Goal: Task Accomplishment & Management: Complete application form

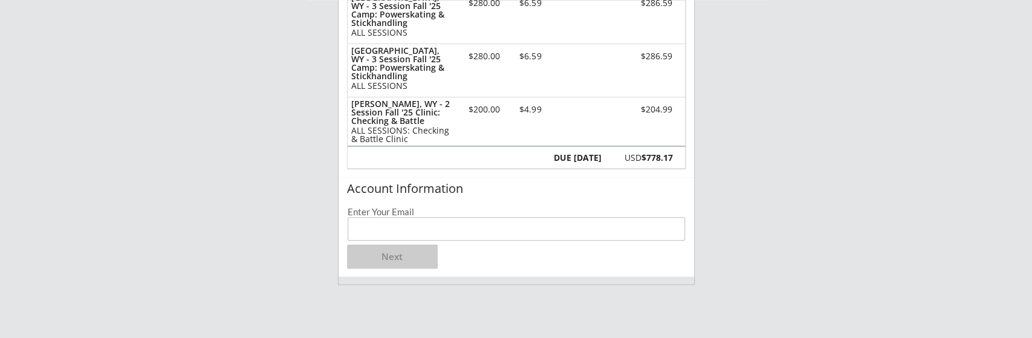
scroll to position [252, 0]
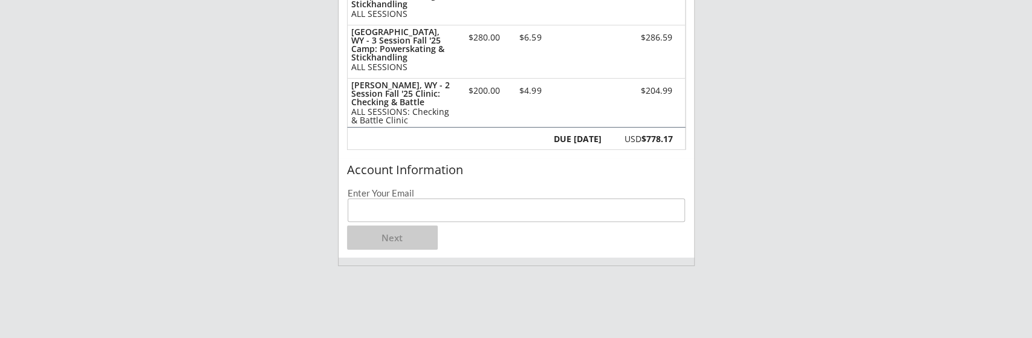
click at [370, 211] on input "email" at bounding box center [517, 210] width 338 height 24
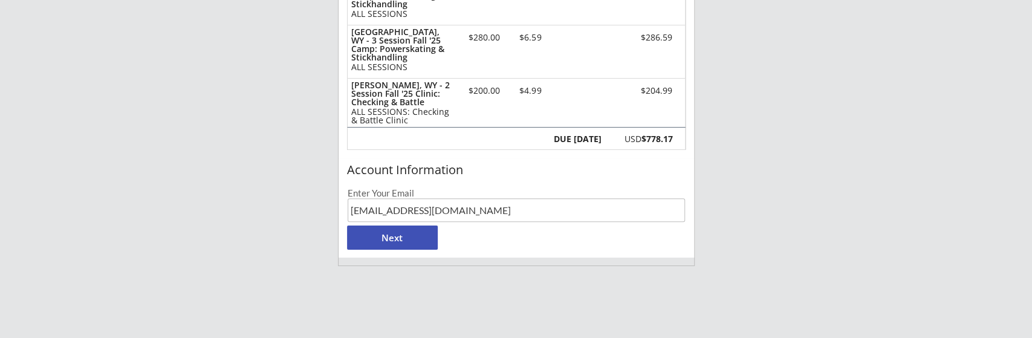
type input "[EMAIL_ADDRESS][DOMAIN_NAME]"
click at [389, 233] on button "Next" at bounding box center [392, 238] width 91 height 24
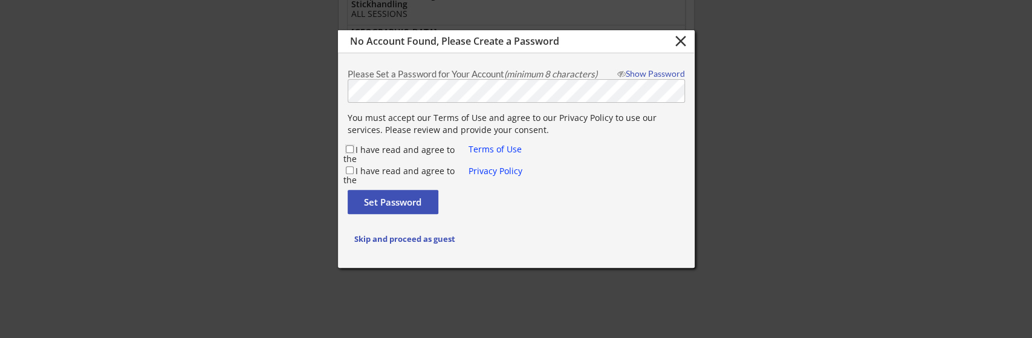
click at [350, 149] on input "I have read and agree to the" at bounding box center [350, 149] width 8 height 8
checkbox input "true"
click at [351, 168] on input "I have read and agree to the" at bounding box center [350, 170] width 8 height 8
checkbox input "true"
click at [391, 198] on button "Set Password" at bounding box center [393, 202] width 91 height 24
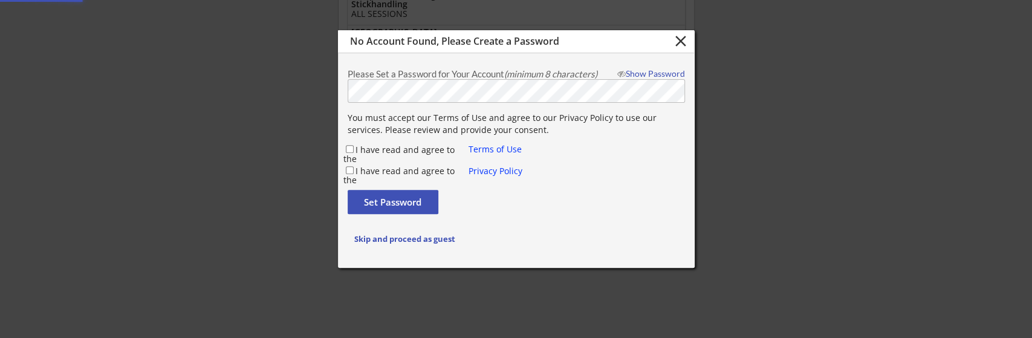
checkbox input "false"
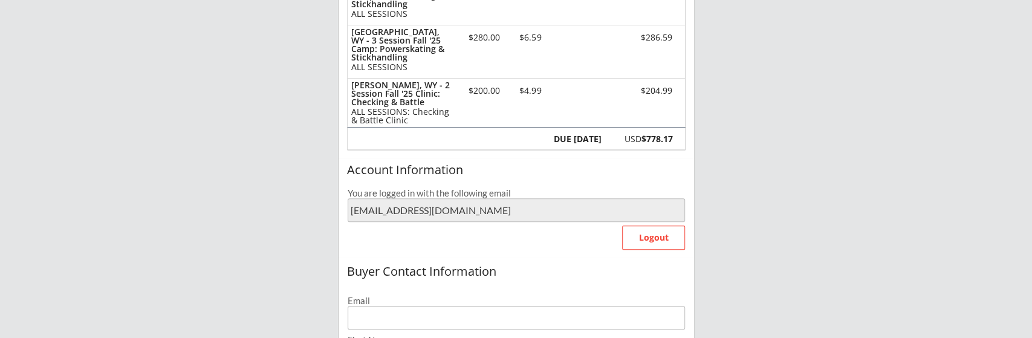
type input "[EMAIL_ADDRESS][DOMAIN_NAME]"
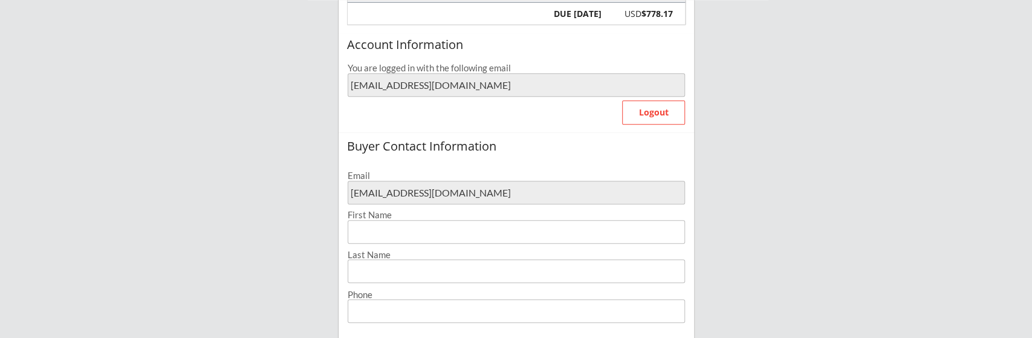
scroll to position [377, 0]
click at [371, 230] on input "input" at bounding box center [516, 232] width 337 height 24
type input "Summer"
type input "[PERSON_NAME]"
type input "[PHONE_NUMBER]"
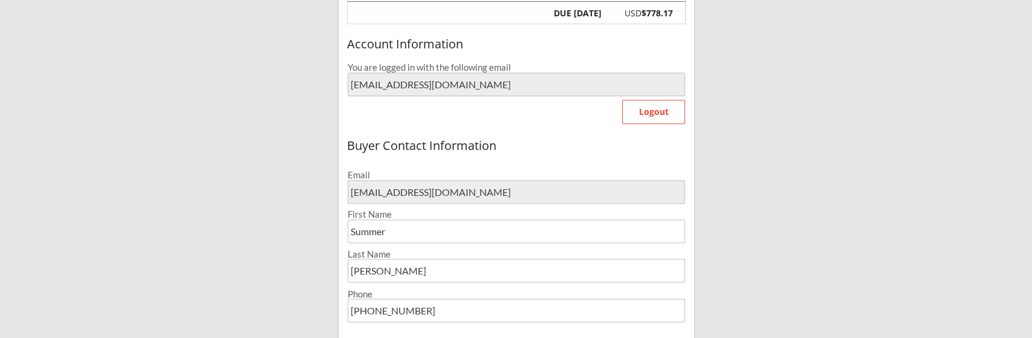
click at [295, 282] on div "[PERSON_NAME] Hockey 1 Organizer Info 2 Registrations Forms 3 Waivers & Payment…" at bounding box center [516, 176] width 1032 height 1106
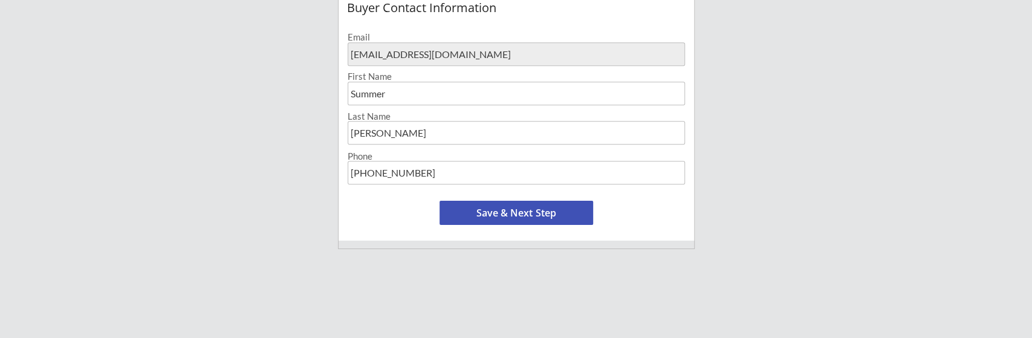
scroll to position [503, 0]
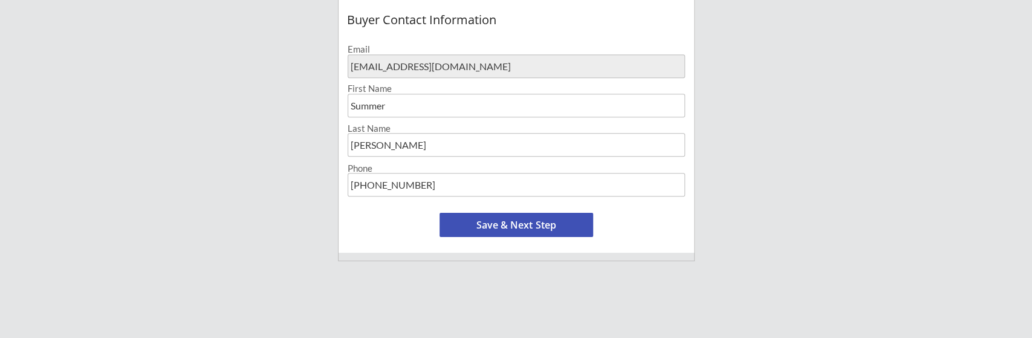
click at [501, 220] on button "Save & Next Step" at bounding box center [517, 225] width 154 height 24
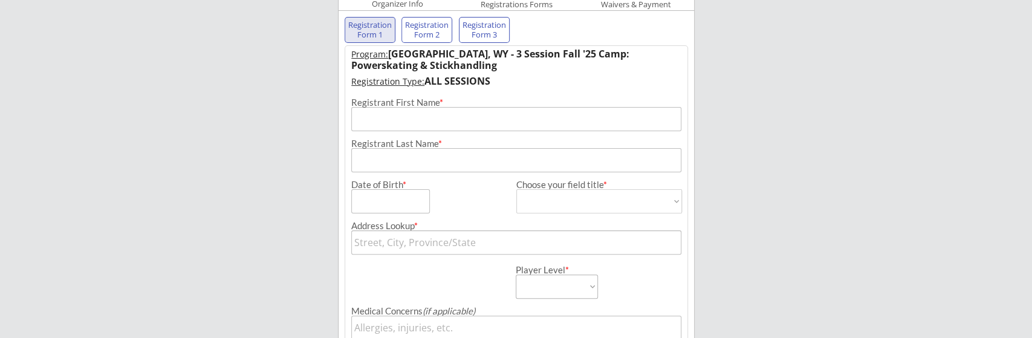
scroll to position [123, 0]
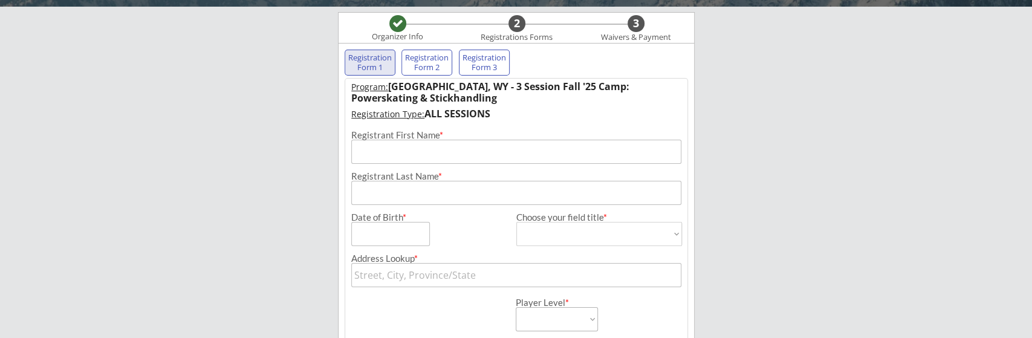
click at [363, 146] on input "input" at bounding box center [516, 152] width 331 height 24
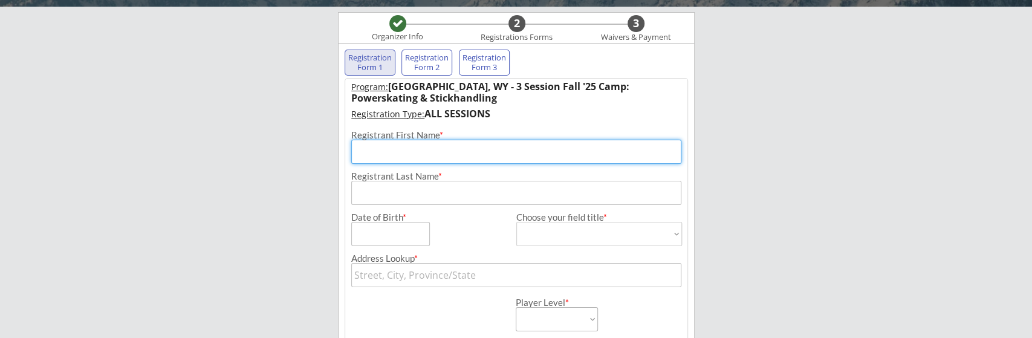
click at [363, 146] on input "input" at bounding box center [516, 152] width 331 height 24
type input "[PERSON_NAME]"
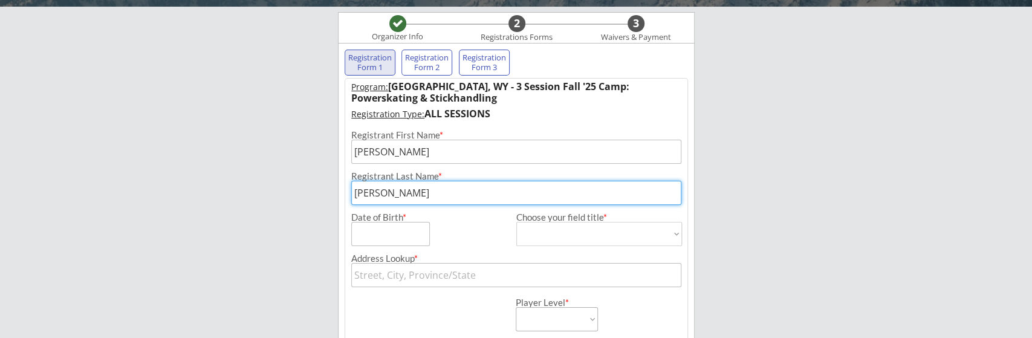
type input "[PERSON_NAME]"
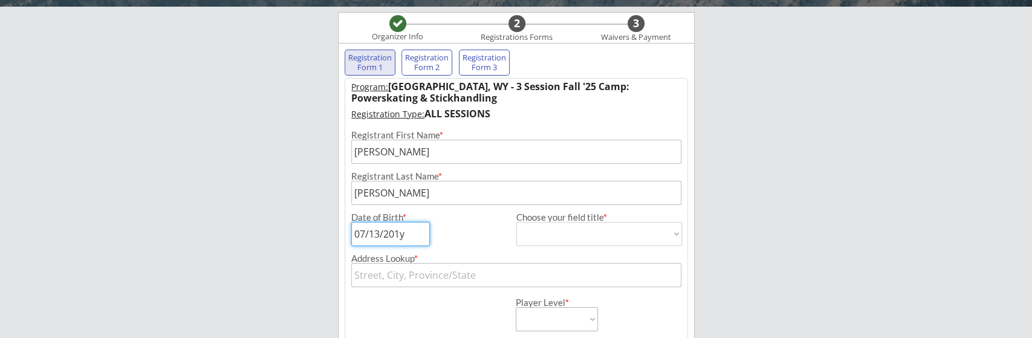
type input "[DATE]"
select select ""[DEMOGRAPHIC_DATA]""
click option "[DEMOGRAPHIC_DATA]" at bounding box center [0, 0] width 0 height 0
type input "[DEMOGRAPHIC_DATA]"
click at [366, 272] on input "text" at bounding box center [516, 275] width 331 height 24
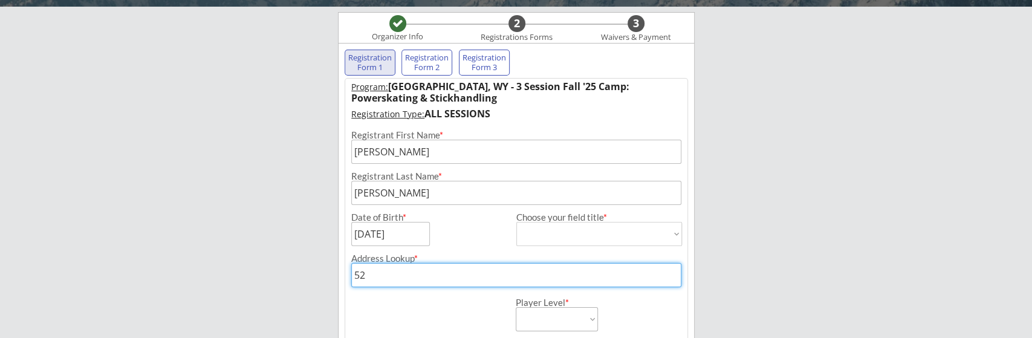
type input "524"
type input "[STREET_ADDRESS]"
type input "524"
type input "[STREET_ADDRESS]"
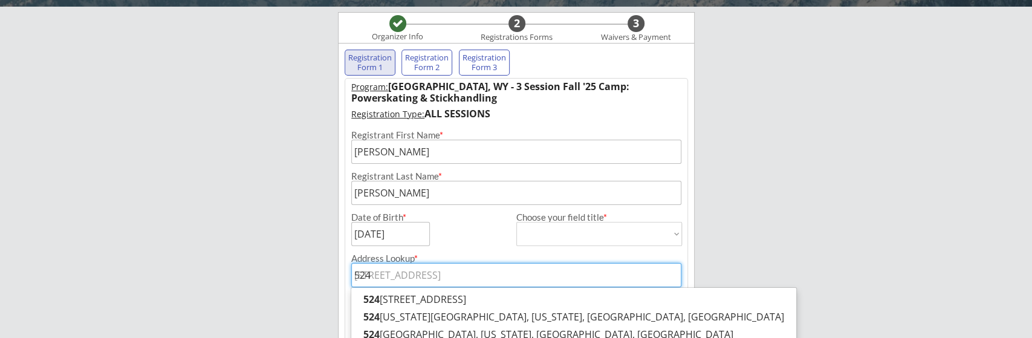
type input "524 s"
type input "[STREET_ADDRESS]"
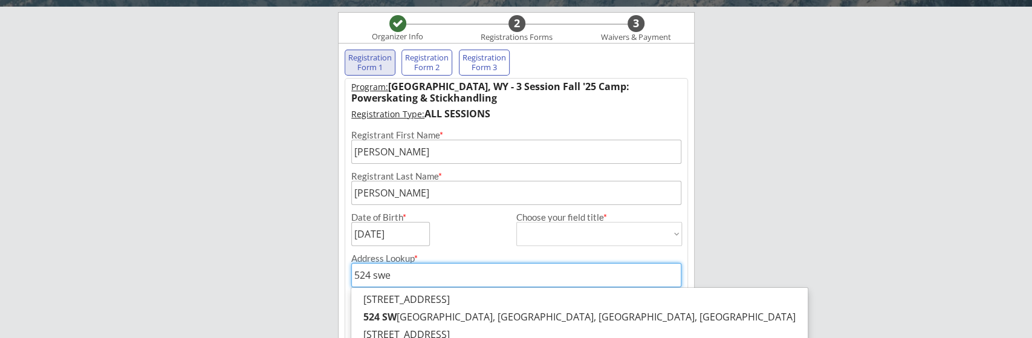
type input "524 swee"
type input "[STREET_ADDRESS]"
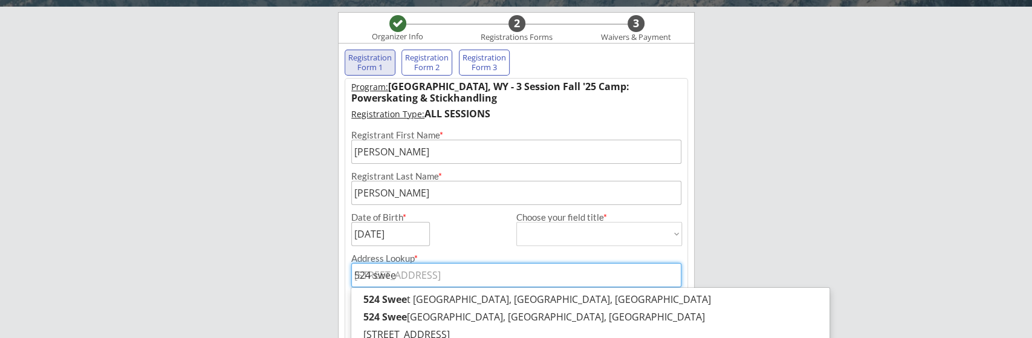
type input "524 sweet"
type input "524 sweetw"
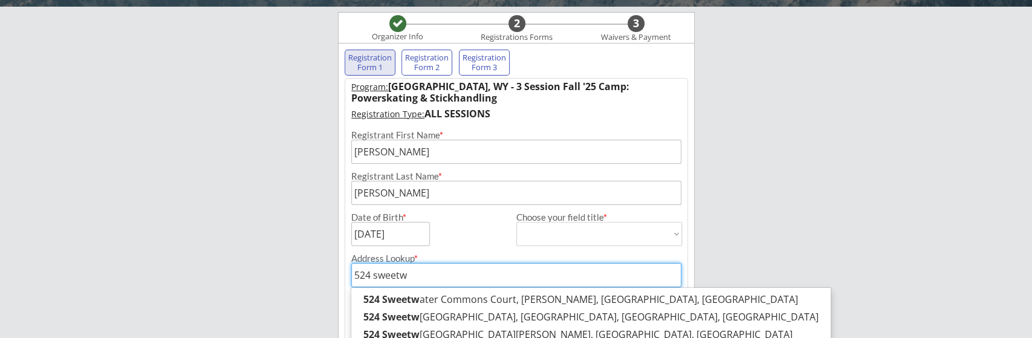
type input "524 sweetwater Commons Court, [PERSON_NAME], [GEOGRAPHIC_DATA], [GEOGRAPHIC_DAT…"
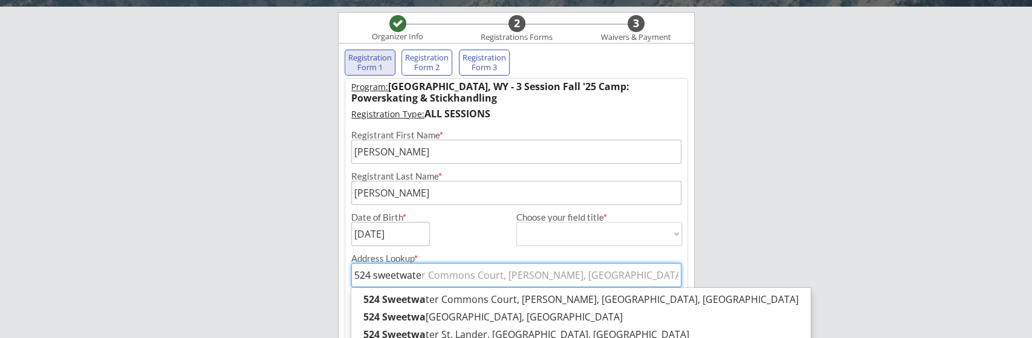
type input "524 sweetwater"
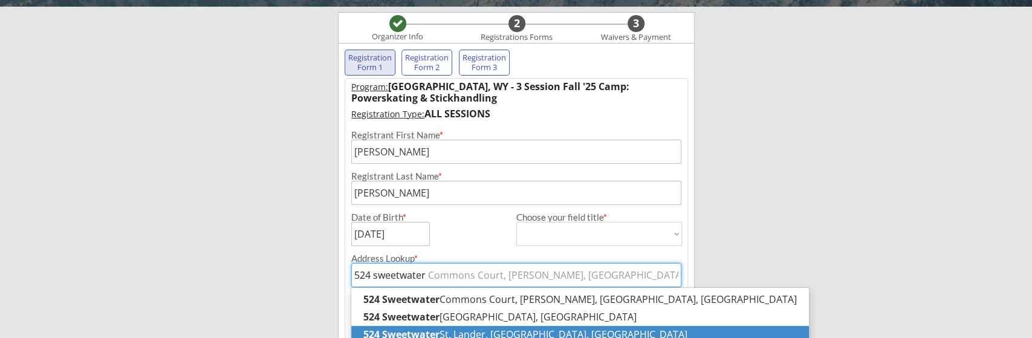
click at [431, 334] on strong "524 Sweetwater" at bounding box center [401, 334] width 76 height 13
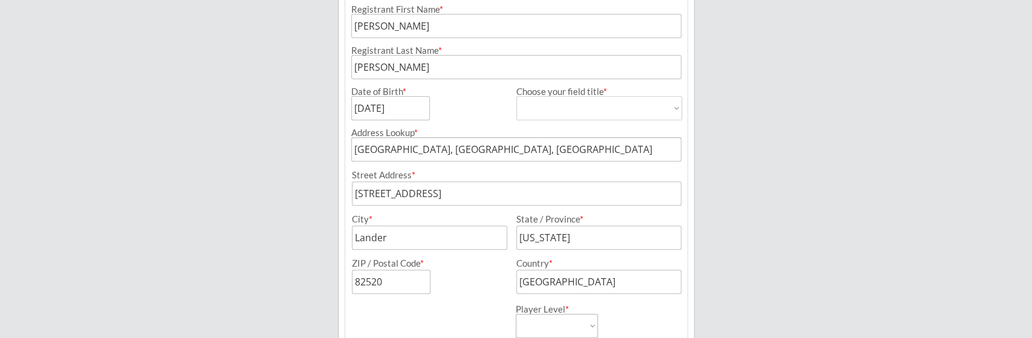
scroll to position [312, 0]
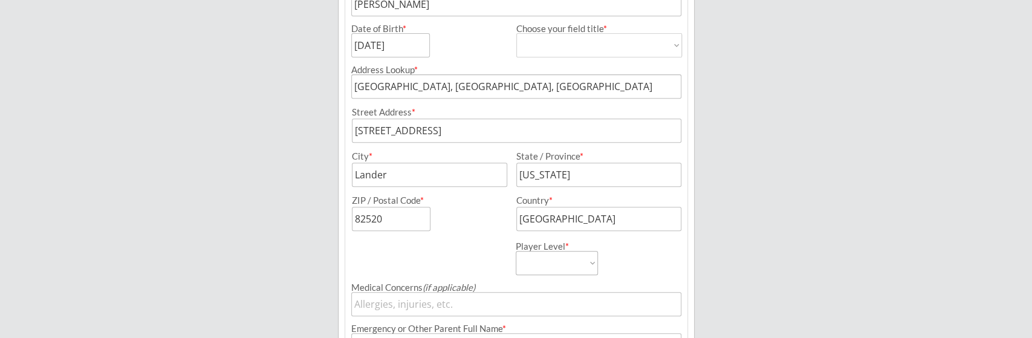
type input "[GEOGRAPHIC_DATA], [GEOGRAPHIC_DATA], [GEOGRAPHIC_DATA]"
click at [516, 251] on select "Mite Squirt A/B Squirt AA/AAA U11-12 A/B U11-12 AA/AAA U13-14 A/B U13-14 AA/AAA…" at bounding box center [557, 263] width 82 height 24
select select ""U13-14 A/B""
click option "U13-14 A/B" at bounding box center [0, 0] width 0 height 0
click at [516, 251] on select "Mite Squirt A/B Squirt AA/AAA U11-12 A/B U11-12 AA/AAA U13-14 A/B U13-14 AA/AAA…" at bounding box center [557, 263] width 82 height 24
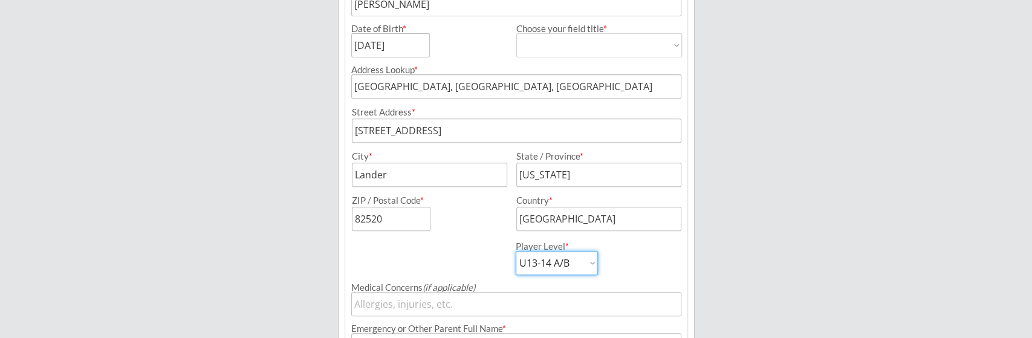
click at [594, 262] on select "Mite Squirt A/B Squirt AA/AAA U11-12 A/B U11-12 AA/AAA U13-14 A/B U13-14 AA/AAA…" at bounding box center [557, 263] width 82 height 24
click at [438, 259] on div "Player Level * Mite Squirt A/B Squirt AA/AAA U11-12 A/B U11-12 AA/AAA U13-14 A/…" at bounding box center [516, 253] width 343 height 44
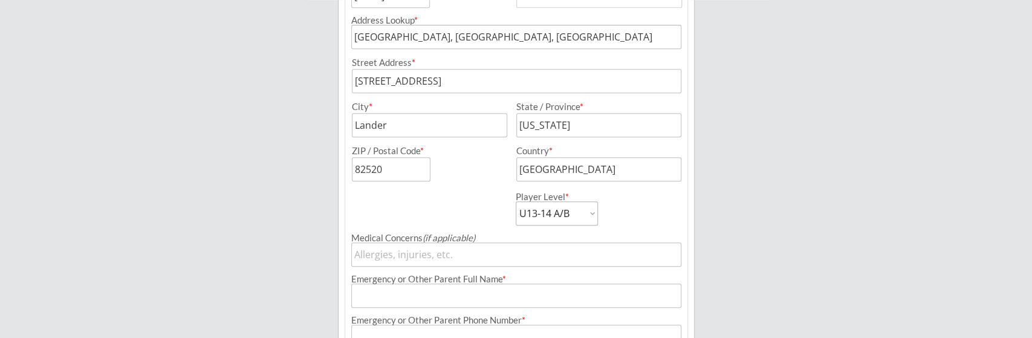
scroll to position [438, 0]
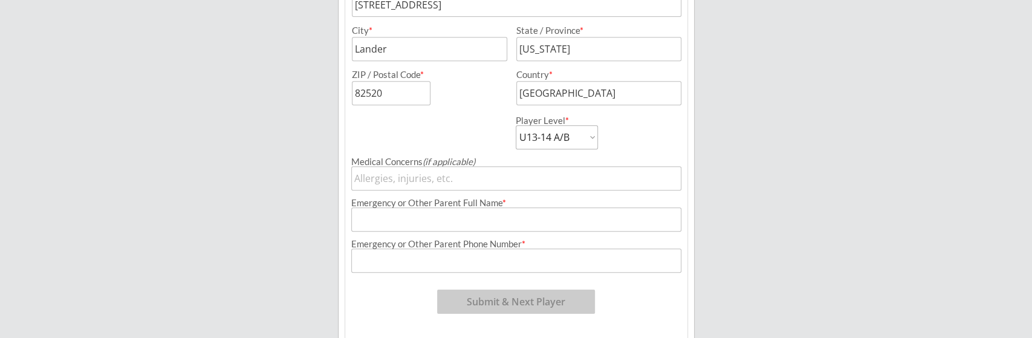
click at [374, 222] on input "input" at bounding box center [516, 219] width 331 height 24
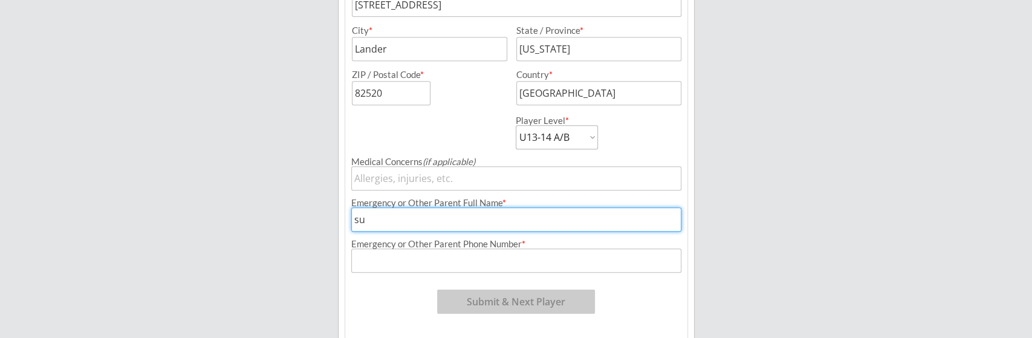
type input "s"
type input "[PERSON_NAME]"
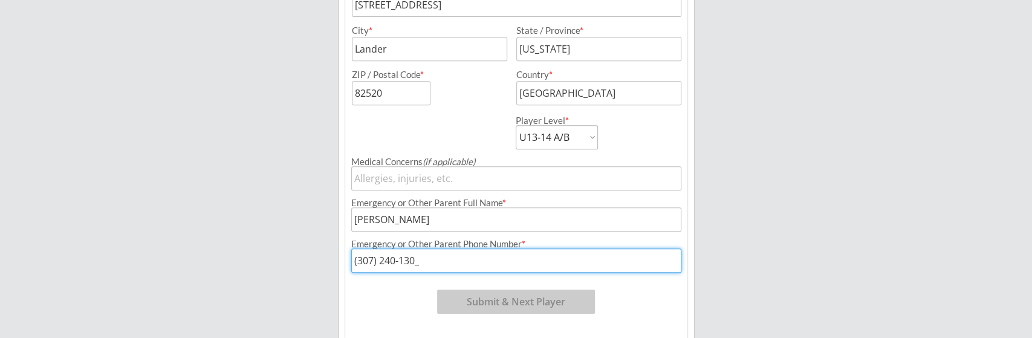
type input "[PHONE_NUMBER]"
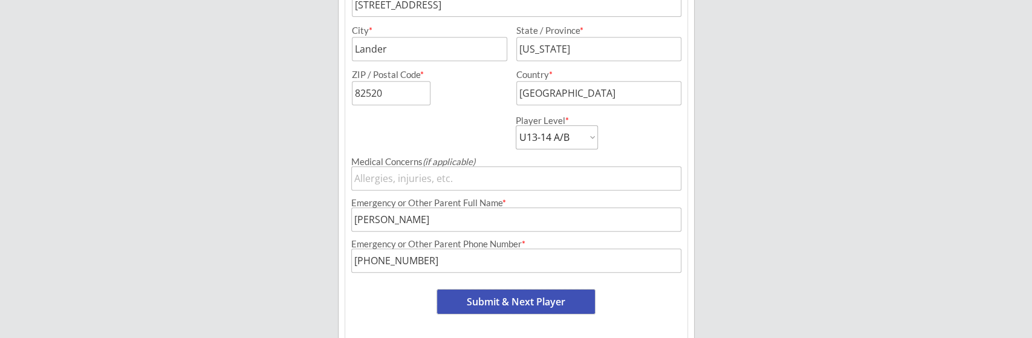
click at [529, 299] on button "Submit & Next Player" at bounding box center [516, 302] width 158 height 24
select select ""PLACEHOLDER_1427118222253""
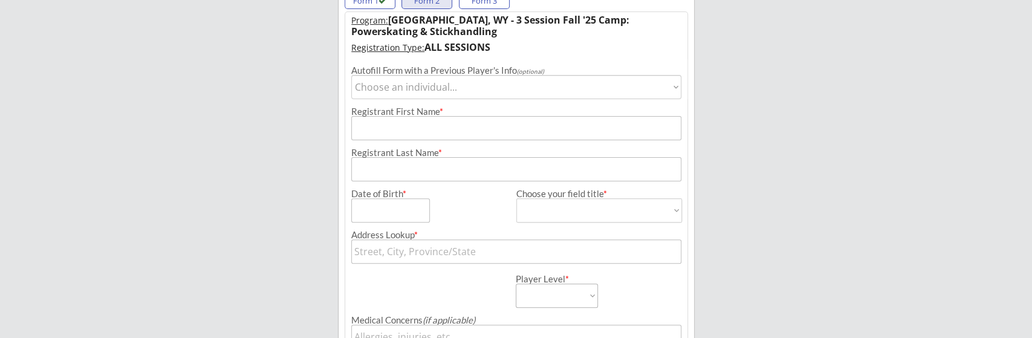
scroll to position [135, 0]
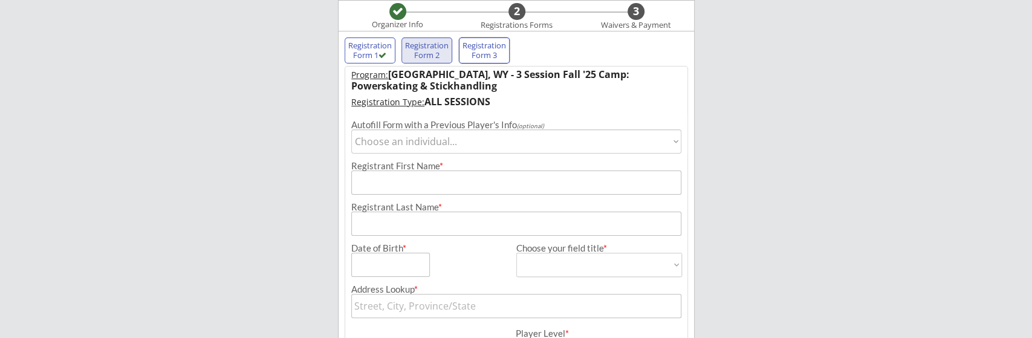
click at [489, 45] on div "Registration Form 3" at bounding box center [484, 50] width 45 height 19
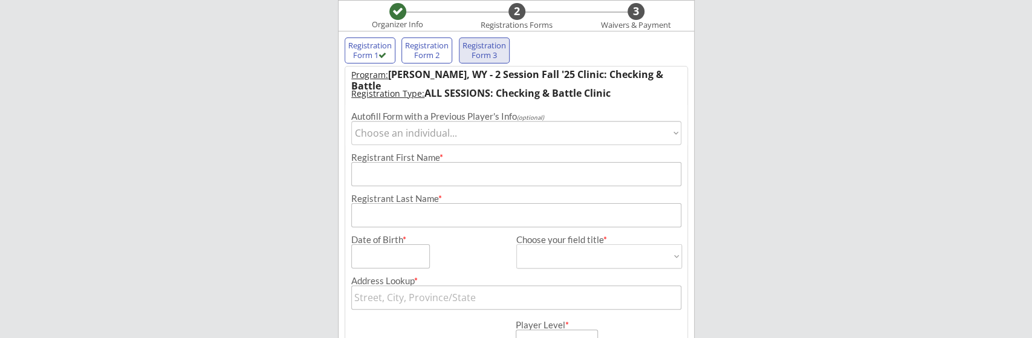
click at [370, 45] on div "Registration Form 1" at bounding box center [370, 50] width 45 height 19
type input "[PERSON_NAME]"
type input "[DATE]"
type input "[DEMOGRAPHIC_DATA]"
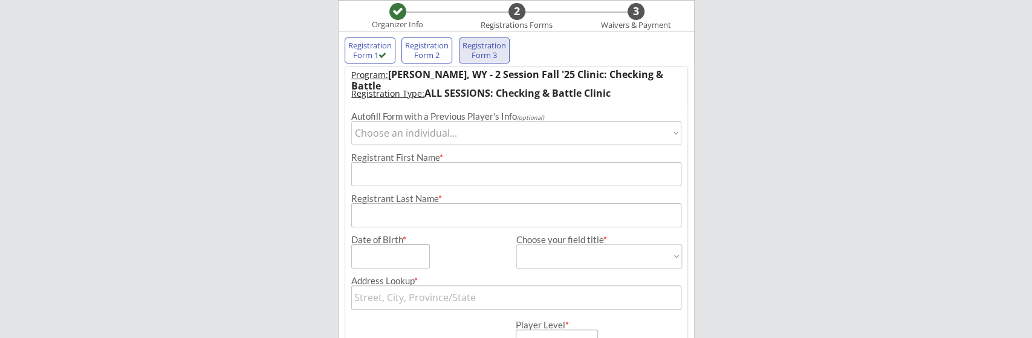
select select ""[DEMOGRAPHIC_DATA]""
type input "[STREET_ADDRESS]"
select select ""U13-14 A/B""
type input "[PERSON_NAME]"
type input "[PHONE_NUMBER]"
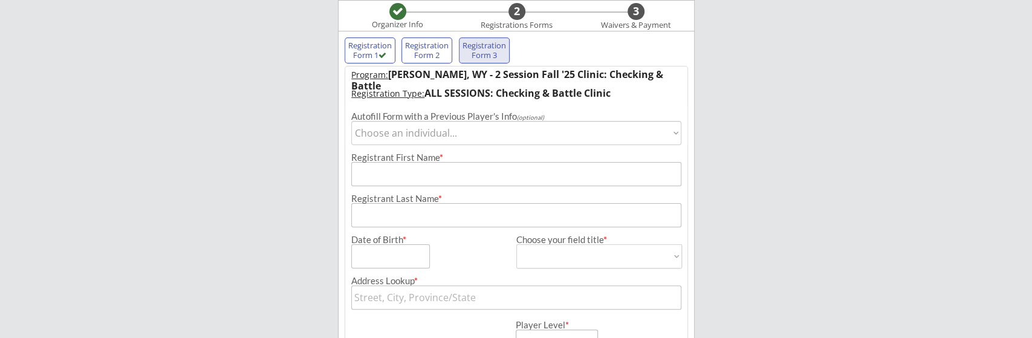
type input "[STREET_ADDRESS]"
type input "Lander"
type input "[US_STATE]"
type input "82520"
type input "[GEOGRAPHIC_DATA]"
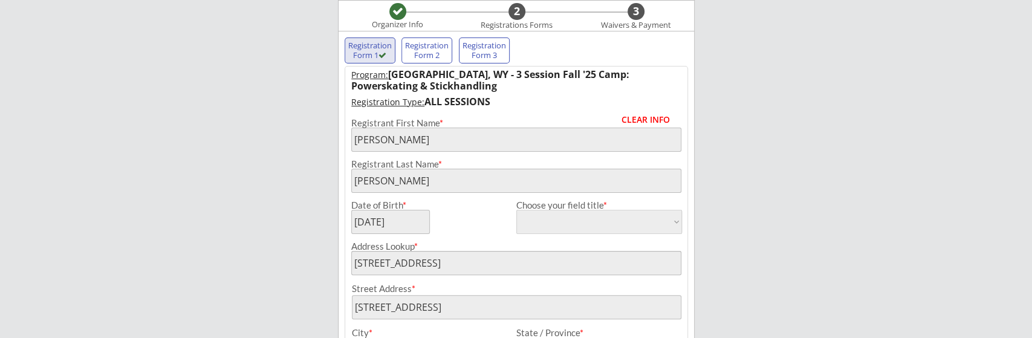
click at [477, 50] on div "Registration Form 3" at bounding box center [484, 50] width 45 height 19
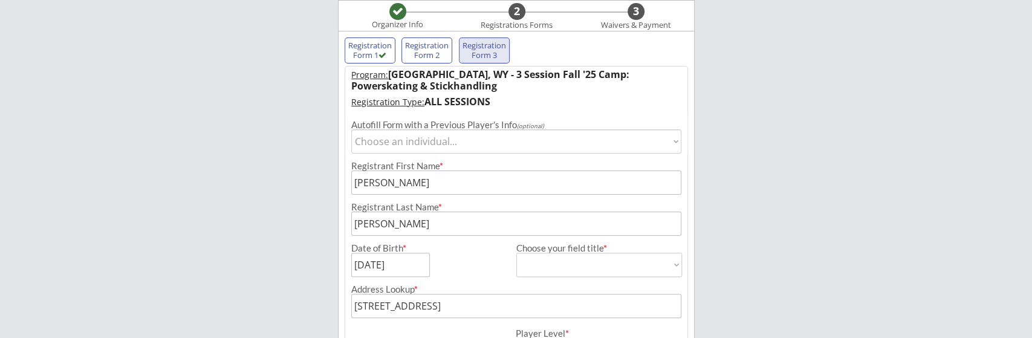
select select ""PLACEHOLDER_1427118222253""
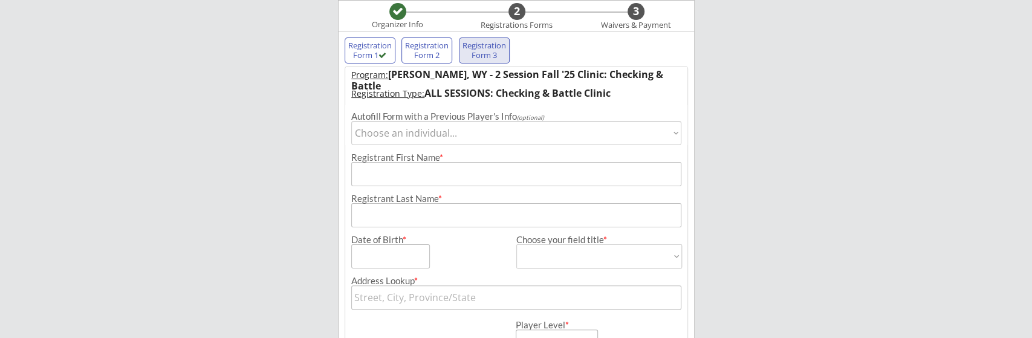
click at [351, 121] on select "Choose an individual... [PERSON_NAME]" at bounding box center [516, 133] width 331 height 24
select select ""1348695171700984260__LOOKUP__1756746869894x554502829022904300""
click option "[PERSON_NAME]" at bounding box center [0, 0] width 0 height 0
type input "[PERSON_NAME]"
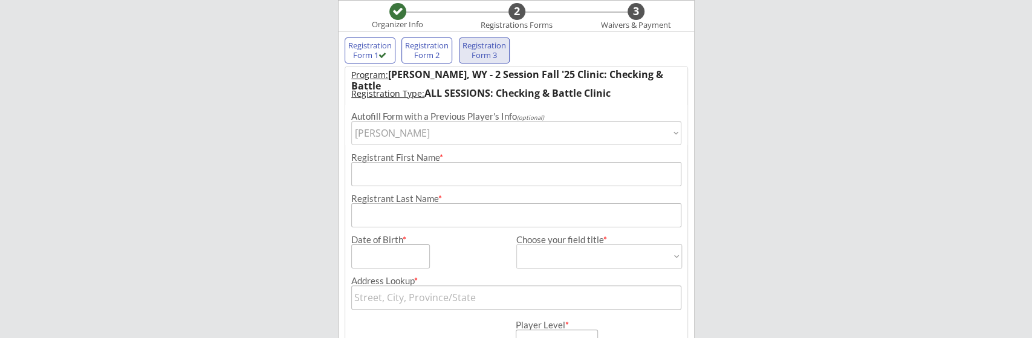
type input "[DATE]"
type input "[STREET_ADDRESS]"
type input "Lander"
type input "[US_STATE]"
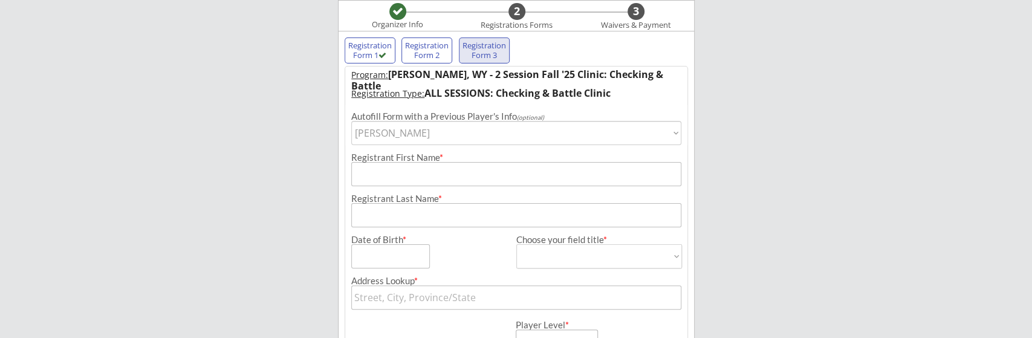
type input "82520"
type input "[GEOGRAPHIC_DATA]"
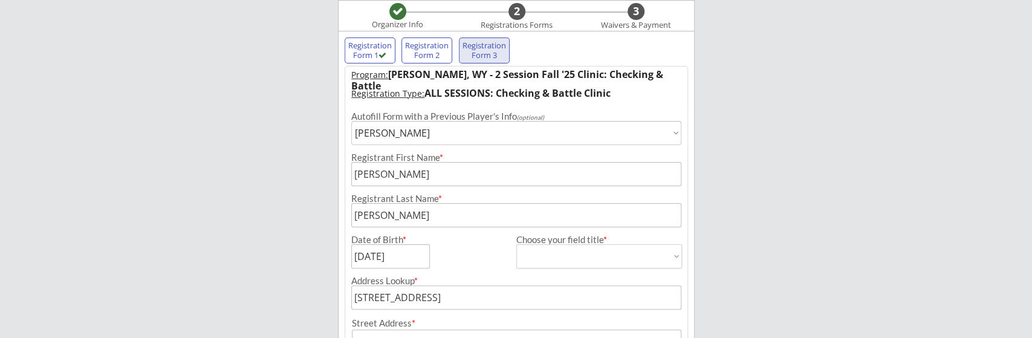
type input "[DEMOGRAPHIC_DATA]"
select select ""[DEMOGRAPHIC_DATA]""
select select ""U13-14 A/B""
type input "[PERSON_NAME]"
type input "[PHONE_NUMBER]"
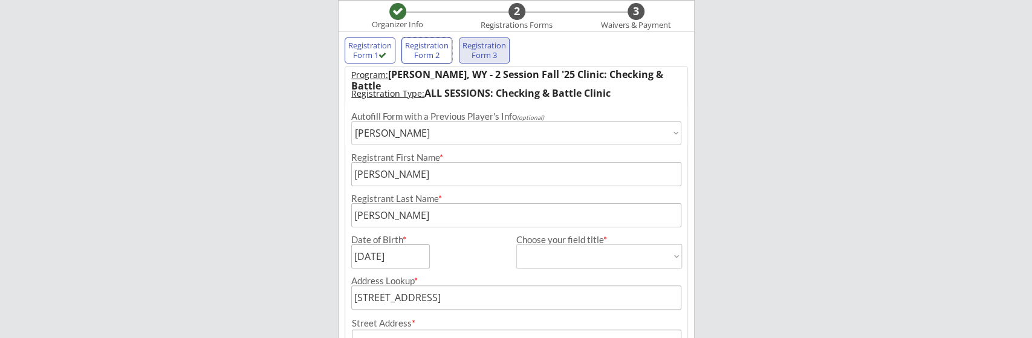
click at [432, 50] on div "Registration Form 2" at bounding box center [427, 50] width 45 height 19
select select ""PLACEHOLDER_1427118222253""
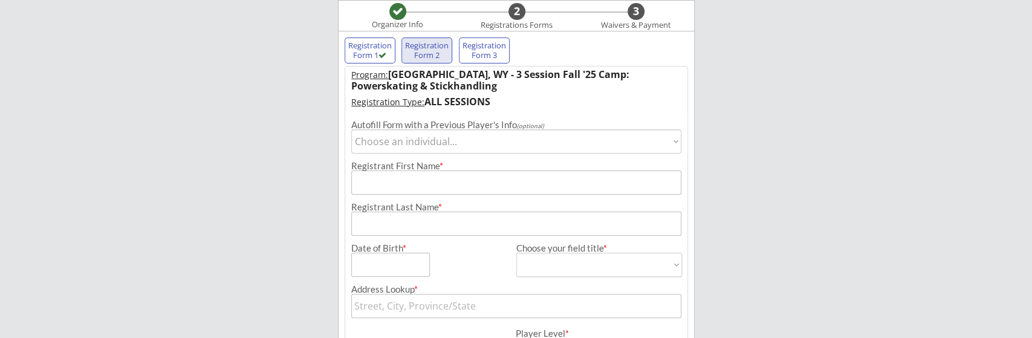
click at [351, 129] on select "Choose an individual... [PERSON_NAME]" at bounding box center [516, 141] width 331 height 24
click at [386, 141] on select "Choose an individual... [PERSON_NAME]" at bounding box center [516, 141] width 331 height 24
click at [397, 177] on input "input" at bounding box center [516, 183] width 331 height 24
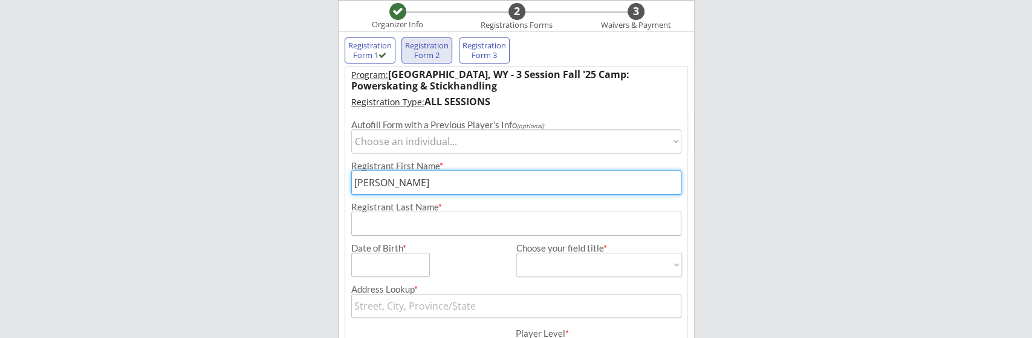
type input "[PERSON_NAME]"
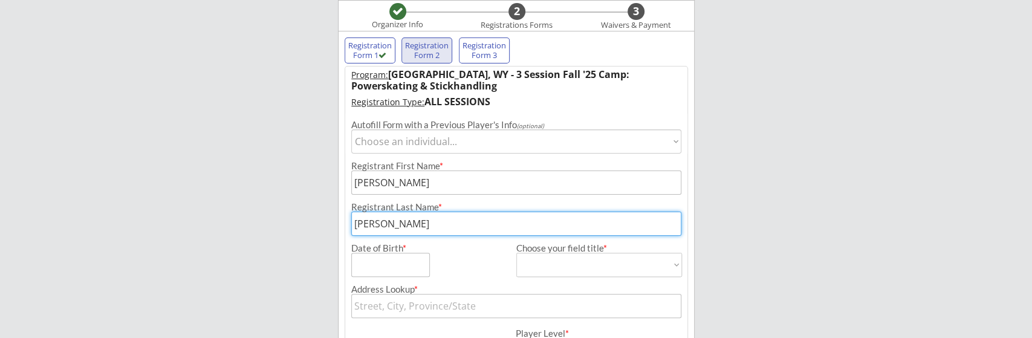
type input "[PERSON_NAME]"
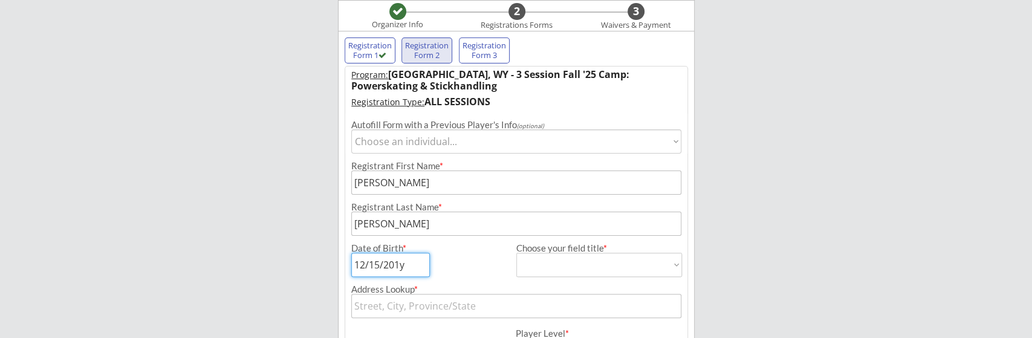
type input "[DATE]"
click at [517, 253] on select "[DEMOGRAPHIC_DATA] [DEMOGRAPHIC_DATA]" at bounding box center [600, 265] width 166 height 24
select select ""[DEMOGRAPHIC_DATA]""
click option "[DEMOGRAPHIC_DATA]" at bounding box center [0, 0] width 0 height 0
type input "[DEMOGRAPHIC_DATA]"
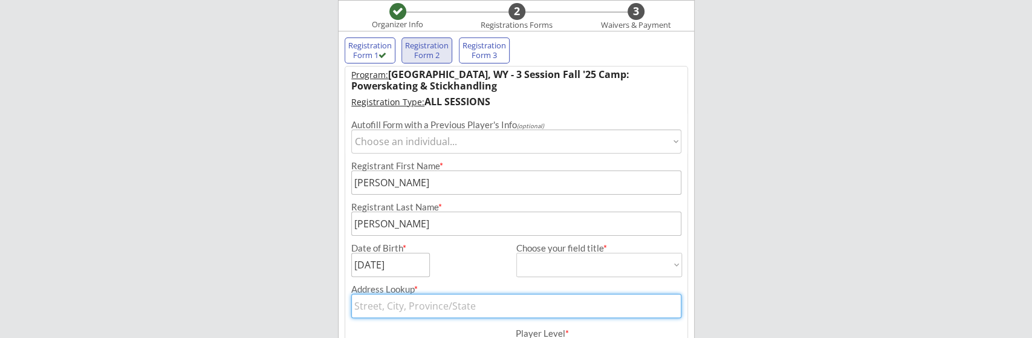
click at [455, 301] on input "text" at bounding box center [516, 306] width 331 height 24
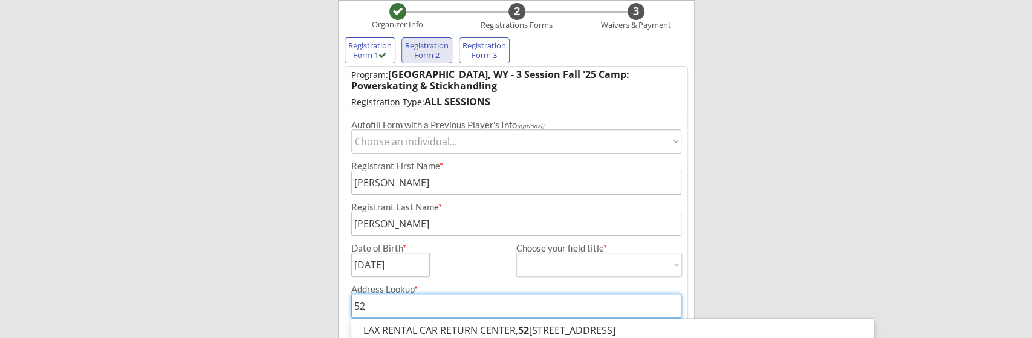
type input "524"
type input "[STREET_ADDRESS]"
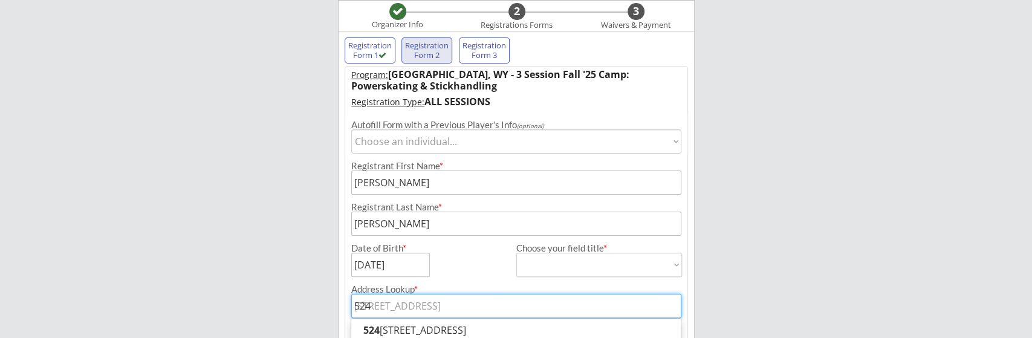
type input "524"
type input "[STREET_ADDRESS]"
type input "524 s"
type input "[STREET_ADDRESS]"
type input "524 swe"
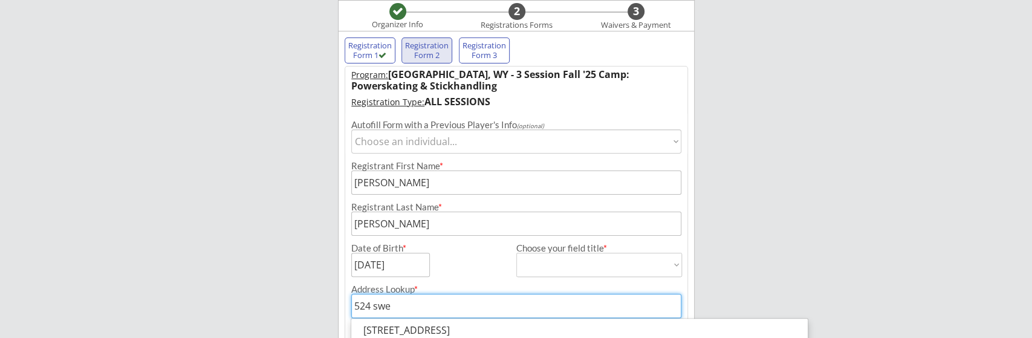
type input "[STREET_ADDRESS]"
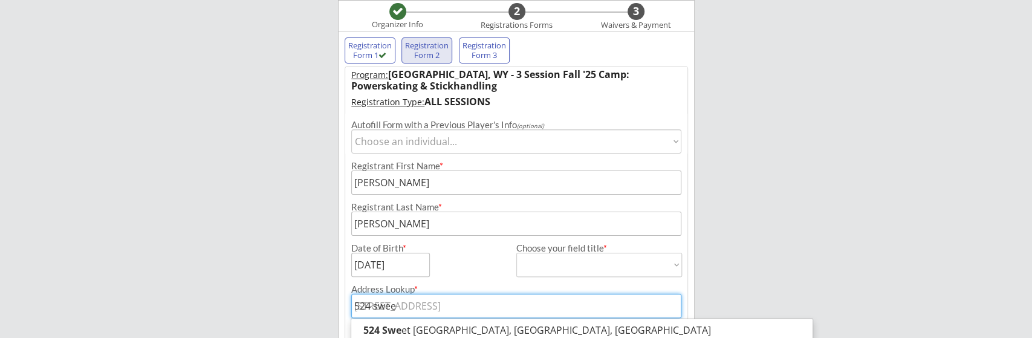
type input "524 sweet"
type input "524 sweetw"
type input "524 sweetwater Commons Court, [PERSON_NAME], [GEOGRAPHIC_DATA], [GEOGRAPHIC_DAT…"
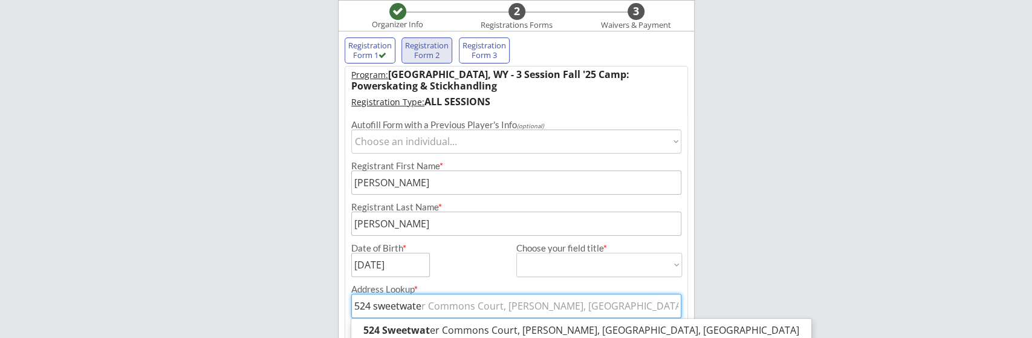
type input "524 sweetwater"
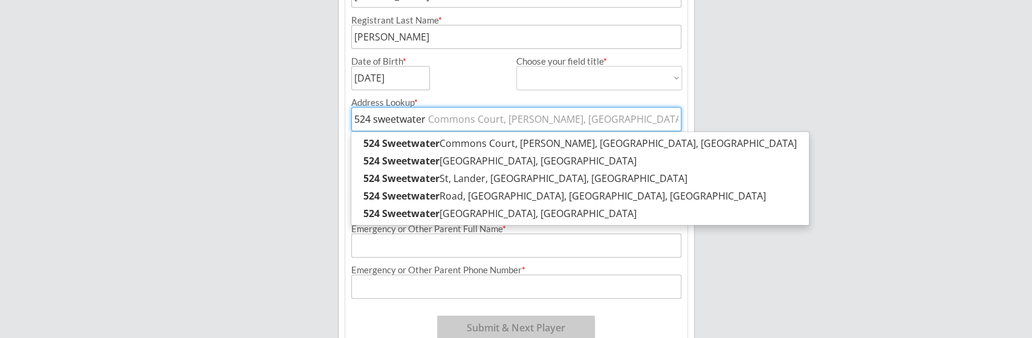
scroll to position [324, 0]
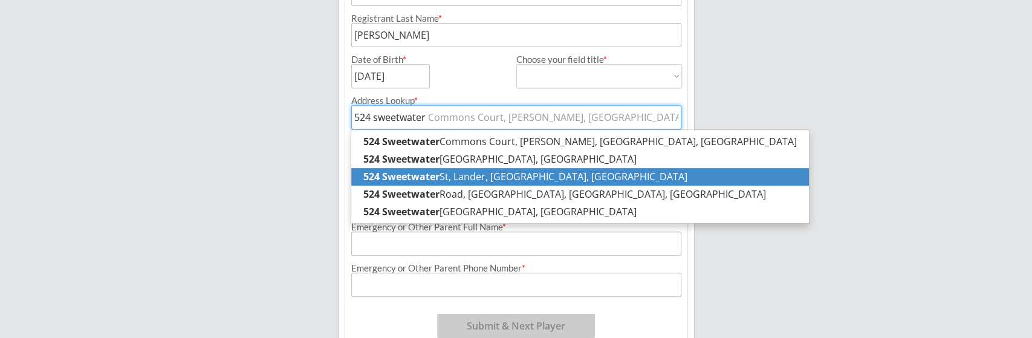
click at [463, 175] on p "[GEOGRAPHIC_DATA], [GEOGRAPHIC_DATA], [GEOGRAPHIC_DATA]" at bounding box center [580, 177] width 458 height 18
type input "[GEOGRAPHIC_DATA], [GEOGRAPHIC_DATA], [GEOGRAPHIC_DATA]"
type input "[STREET_ADDRESS]"
type input "Lander"
type input "[US_STATE]"
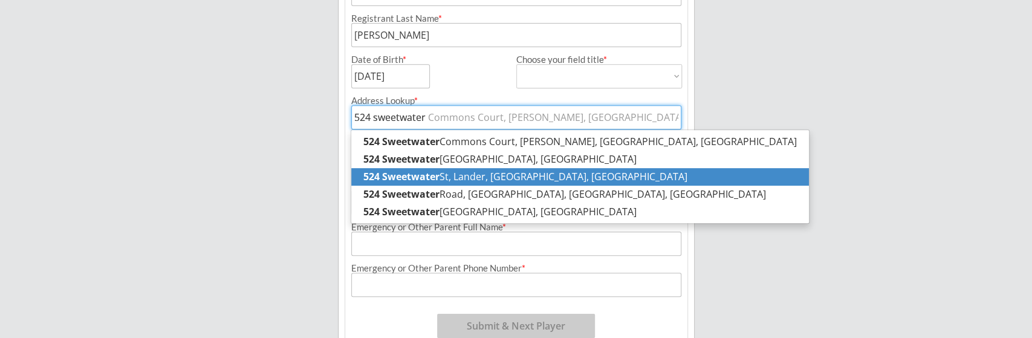
type input "82520"
type input "[GEOGRAPHIC_DATA]"
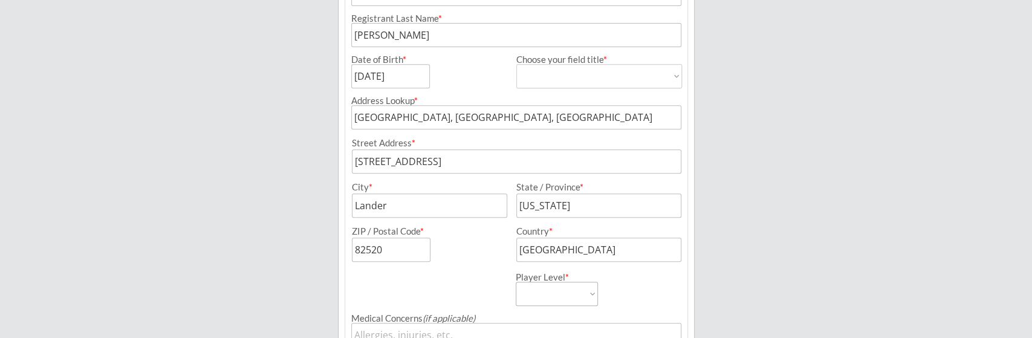
type input "[GEOGRAPHIC_DATA], [GEOGRAPHIC_DATA], [GEOGRAPHIC_DATA]"
click at [516, 282] on select "Mite Squirt A/B Squirt AA/AAA U11-12 A/B U11-12 AA/AAA U13-14 A/B U13-14 AA/AAA…" at bounding box center [557, 294] width 82 height 24
select select ""U11-12 A/B""
click option "U11-12 A/B" at bounding box center [0, 0] width 0 height 0
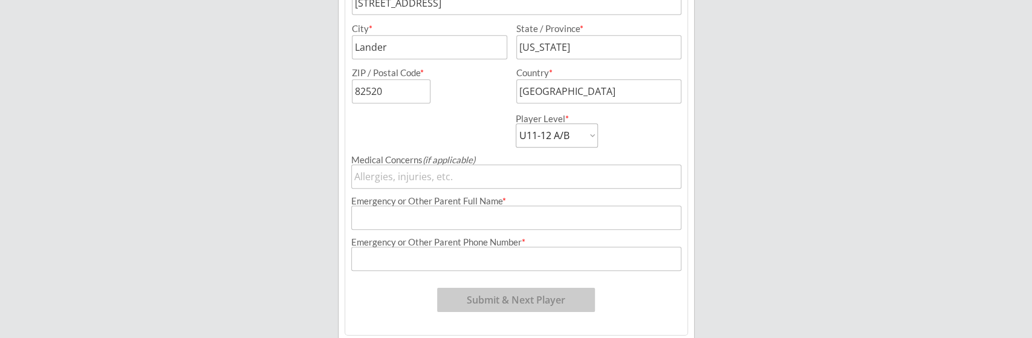
scroll to position [513, 0]
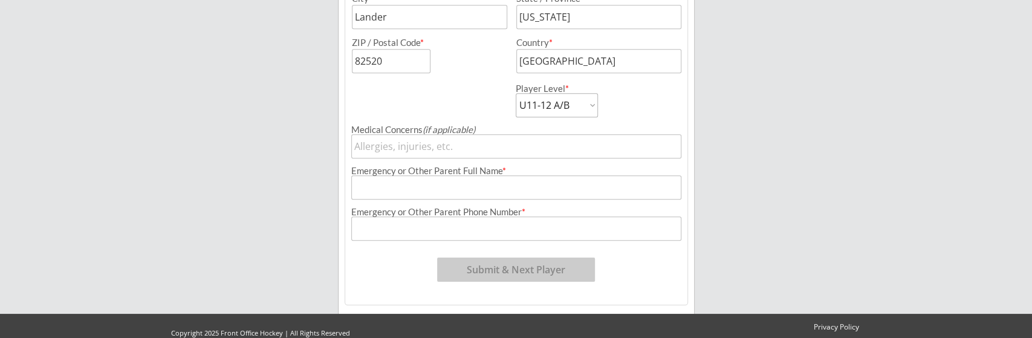
click at [393, 187] on input "input" at bounding box center [516, 187] width 331 height 24
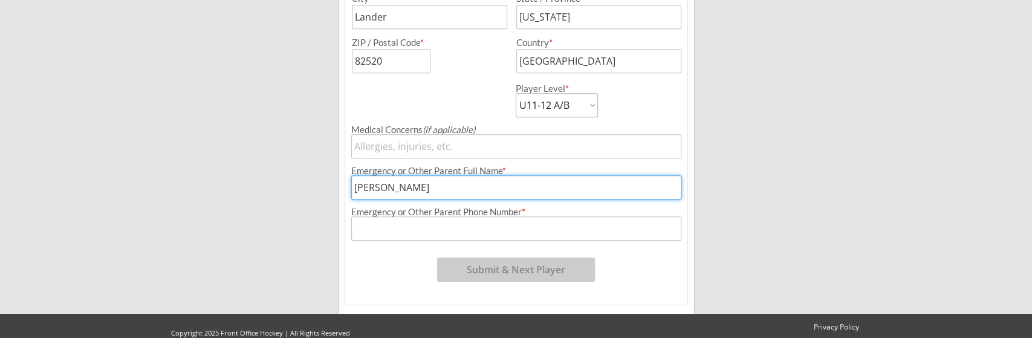
type input "[PERSON_NAME]"
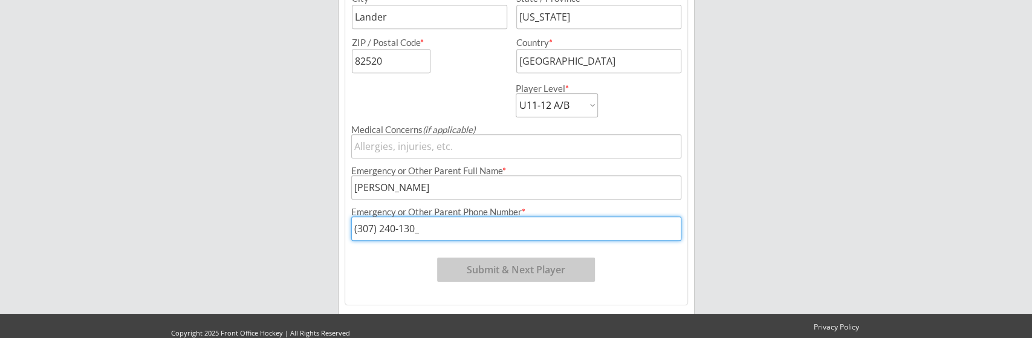
type input "[PHONE_NUMBER]"
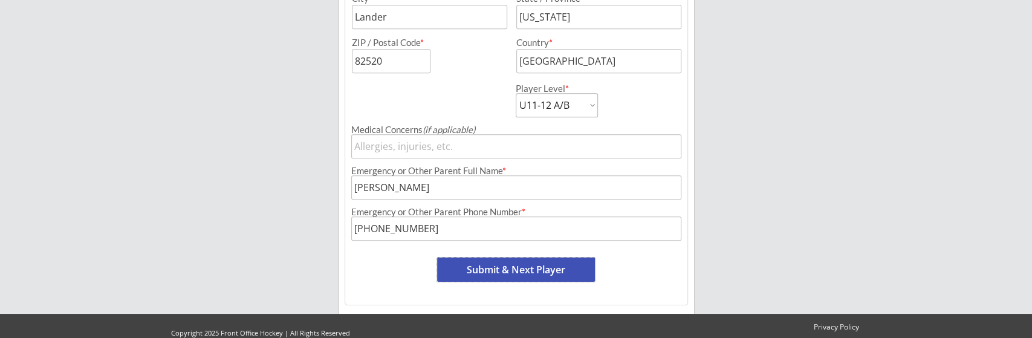
click at [432, 189] on input "input" at bounding box center [516, 187] width 331 height 24
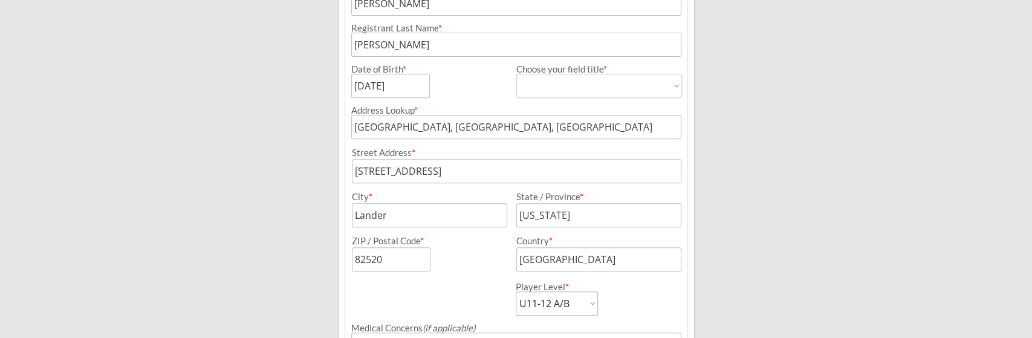
scroll to position [198, 0]
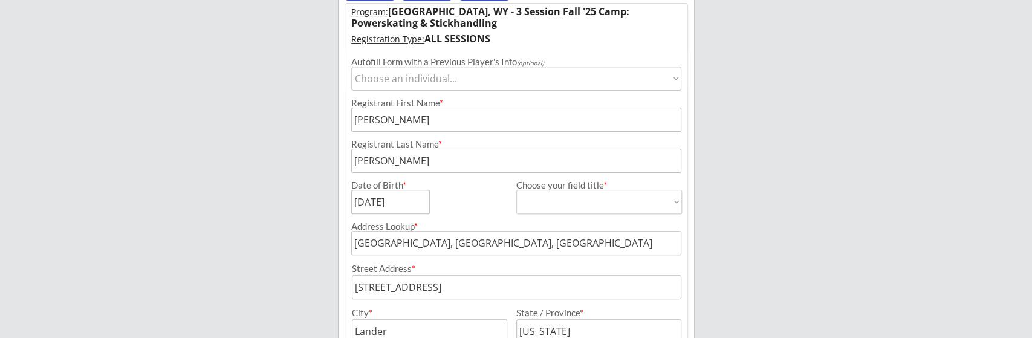
type input "[PERSON_NAME]"
click at [377, 203] on input "input" at bounding box center [390, 202] width 79 height 24
type input "[DATE]"
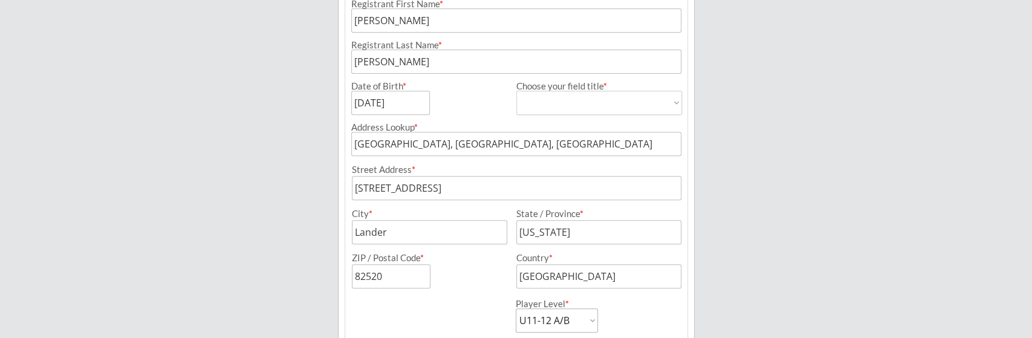
scroll to position [450, 0]
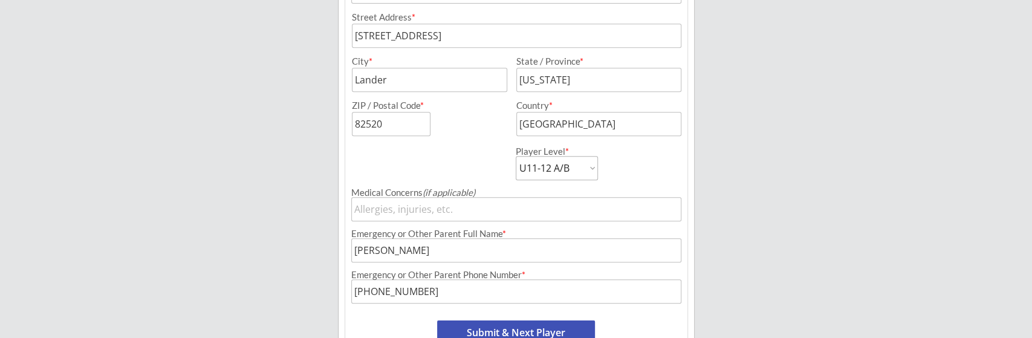
click at [549, 330] on button "Submit & Next Player" at bounding box center [516, 333] width 158 height 24
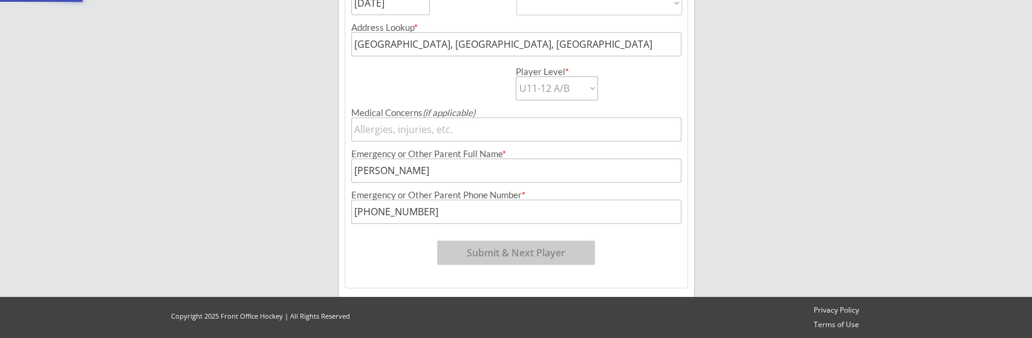
select select ""PLACEHOLDER_1427118222253""
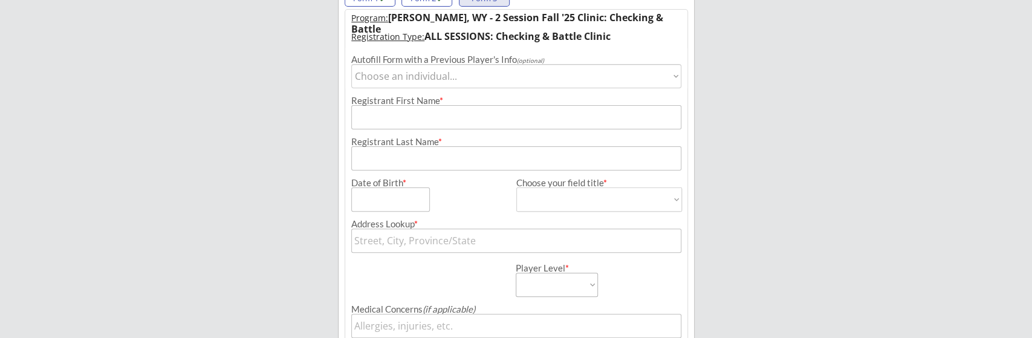
scroll to position [135, 0]
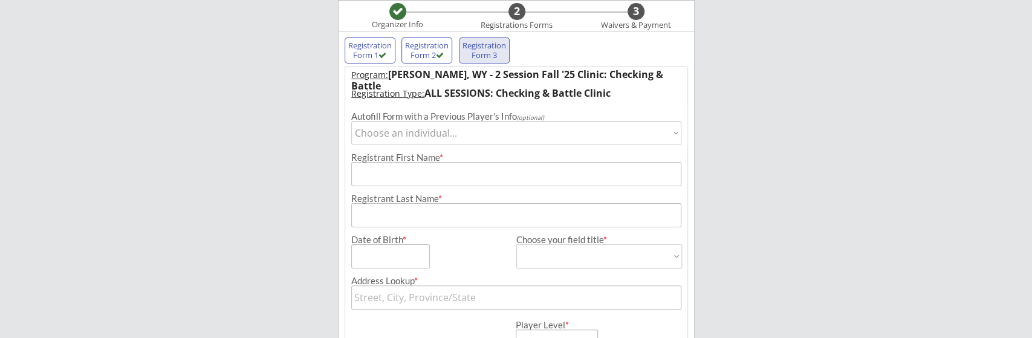
click at [351, 121] on select "Choose an individual... [PERSON_NAME] [PERSON_NAME]" at bounding box center [516, 133] width 331 height 24
select select ""1348695171700984260__LOOKUP__1756746869894x554502829022904300""
click option "[PERSON_NAME]" at bounding box center [0, 0] width 0 height 0
type input "[PERSON_NAME]"
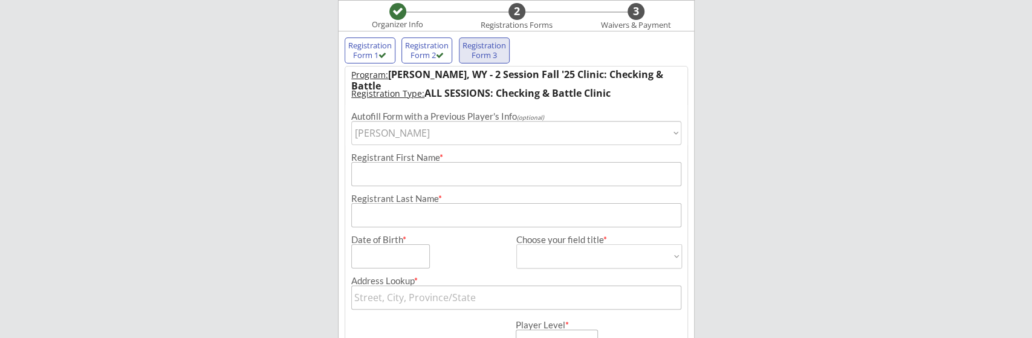
type input "[DATE]"
type input "[STREET_ADDRESS]"
type input "Lander"
type input "[US_STATE]"
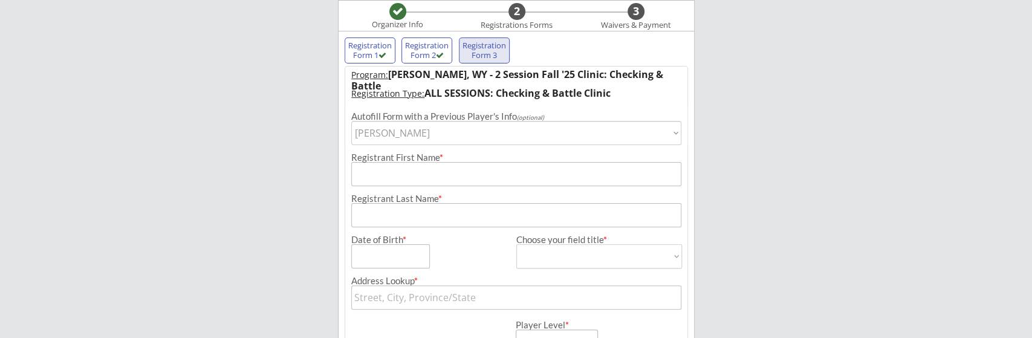
type input "82520"
type input "[GEOGRAPHIC_DATA]"
type input "[DEMOGRAPHIC_DATA]"
select select ""[DEMOGRAPHIC_DATA]""
select select ""U13-14 A/B""
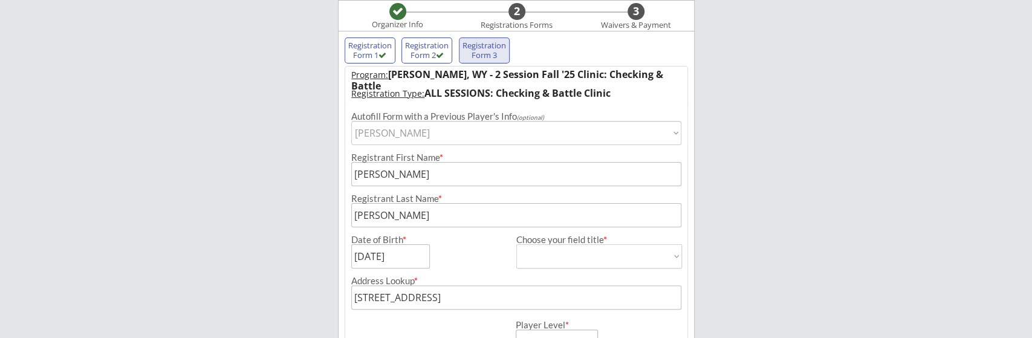
type input "[PERSON_NAME]"
type input "[PHONE_NUMBER]"
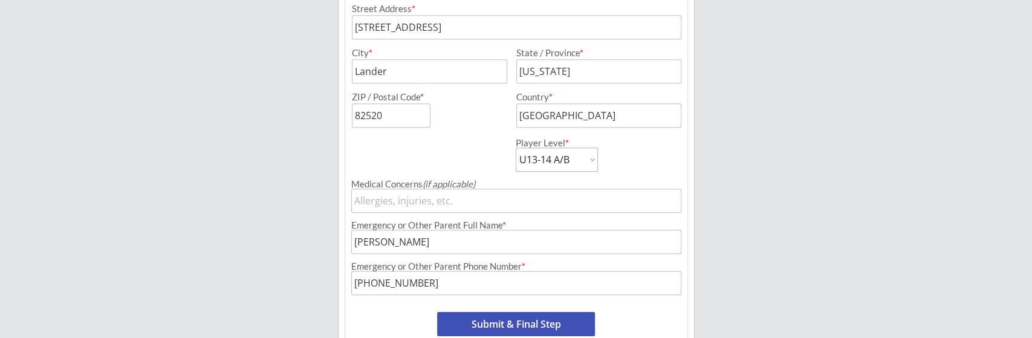
scroll to position [521, 0]
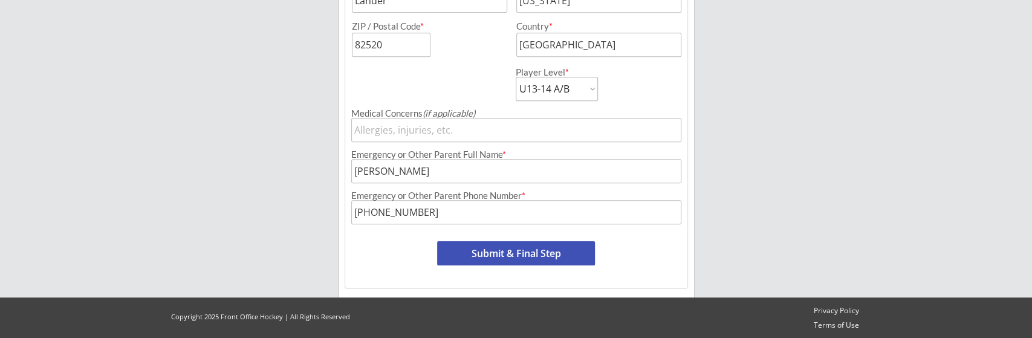
click at [518, 250] on button "Submit & Final Step" at bounding box center [516, 253] width 158 height 24
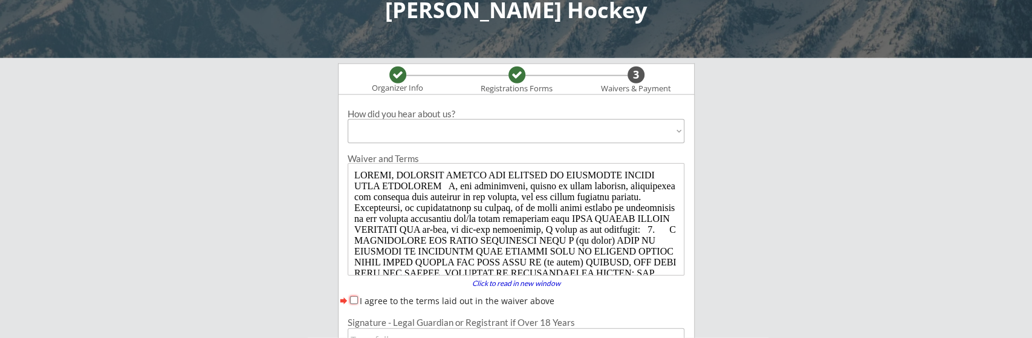
scroll to position [0, 0]
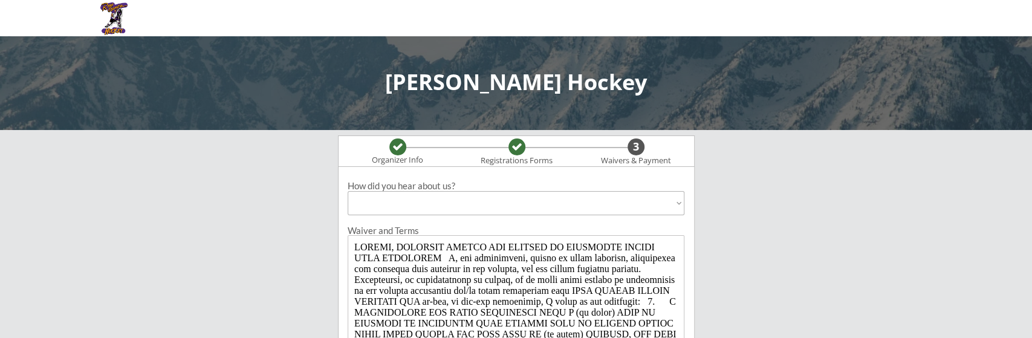
click at [348, 191] on select "Past Participant Friend / Referral / Word of Mouth Offline Advertisement (broch…" at bounding box center [516, 203] width 337 height 24
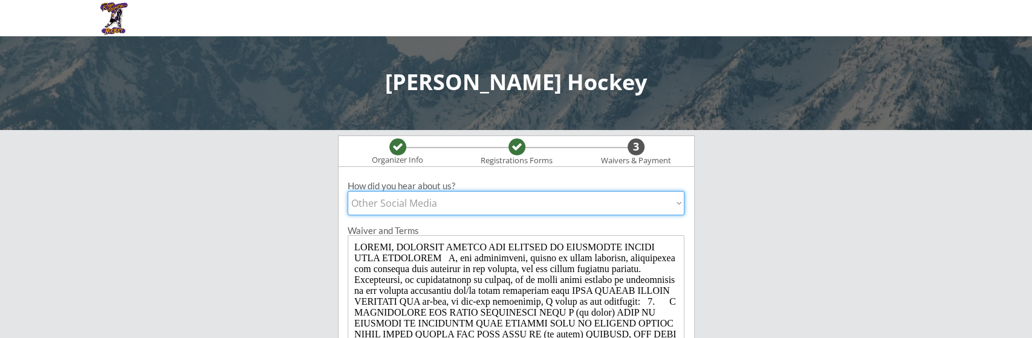
click option "Other Social Media" at bounding box center [0, 0] width 0 height 0
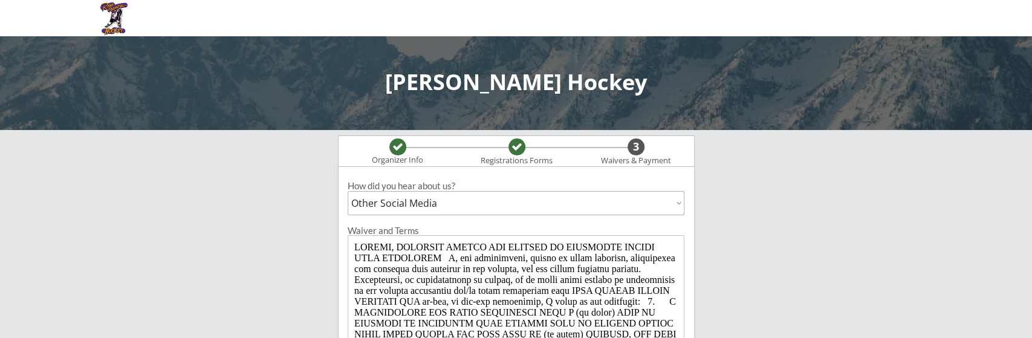
click at [348, 191] on select "Past Participant Friend / Referral / Word of Mouth Offline Advertisement (broch…" at bounding box center [516, 203] width 337 height 24
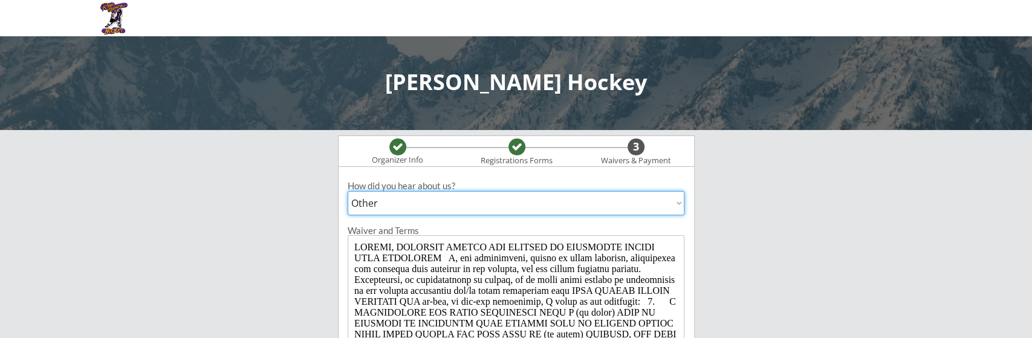
click option "Other" at bounding box center [0, 0] width 0 height 0
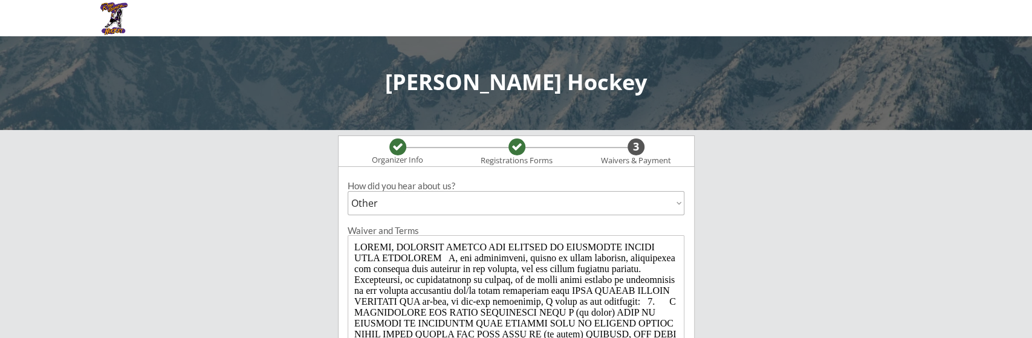
click at [348, 191] on select "Past Participant Friend / Referral / Word of Mouth Offline Advertisement (broch…" at bounding box center [516, 203] width 337 height 24
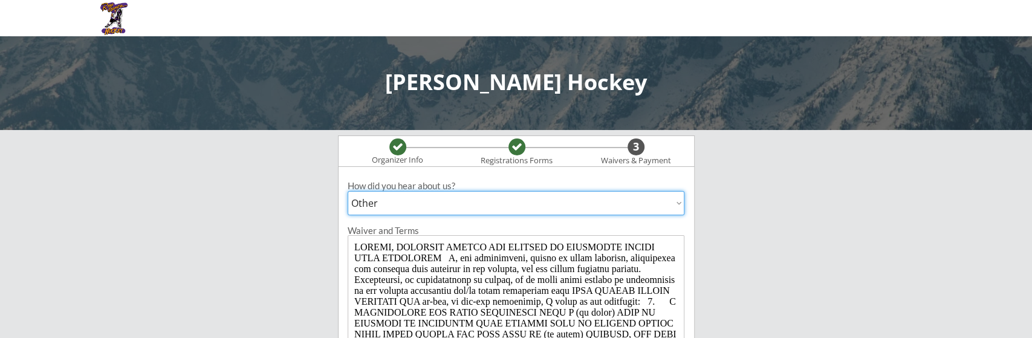
select select ""Other Social Media""
click option "Other Social Media" at bounding box center [0, 0] width 0 height 0
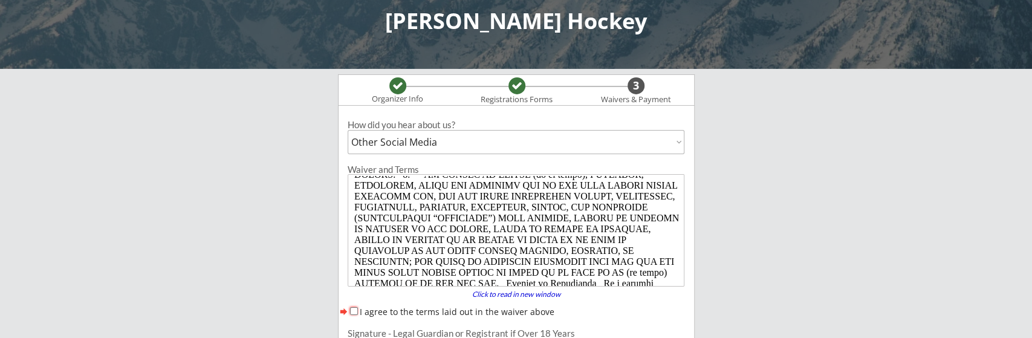
scroll to position [189, 0]
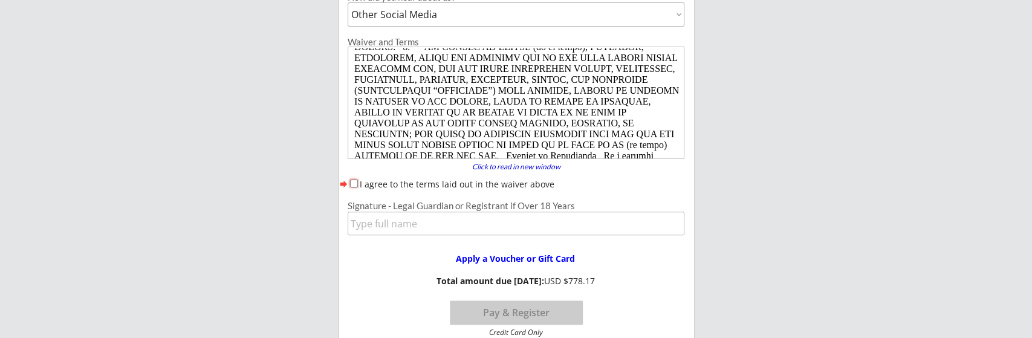
click at [351, 184] on input "I agree to the terms laid out in the waiver above" at bounding box center [354, 184] width 8 height 8
checkbox input "true"
click at [367, 226] on input "input" at bounding box center [516, 224] width 337 height 24
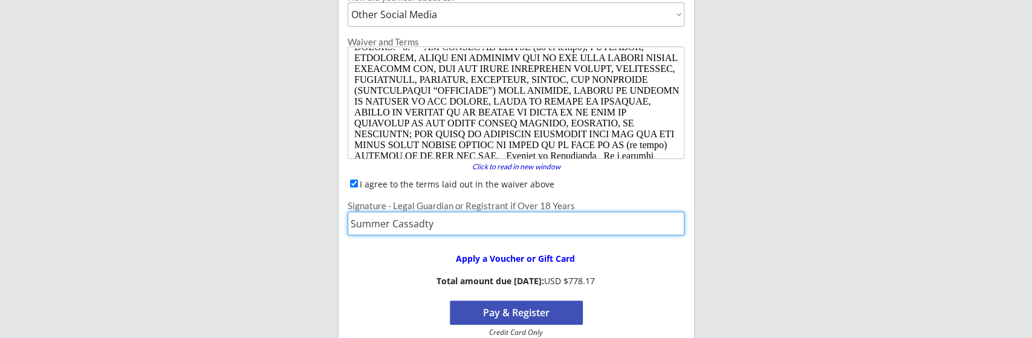
type input "Summer Cassadty"
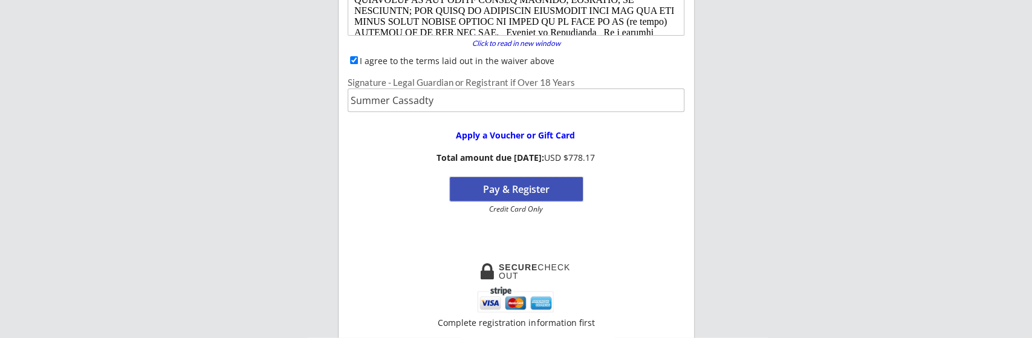
scroll to position [315, 0]
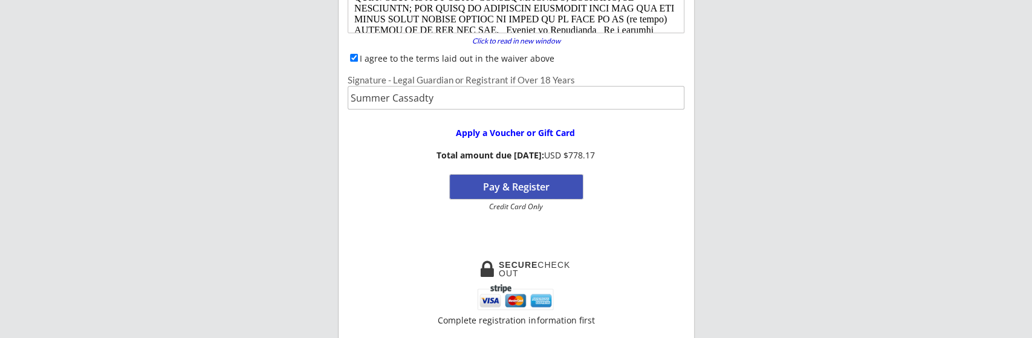
click at [515, 186] on button "Pay & Register" at bounding box center [516, 187] width 133 height 24
